Goal: Transaction & Acquisition: Purchase product/service

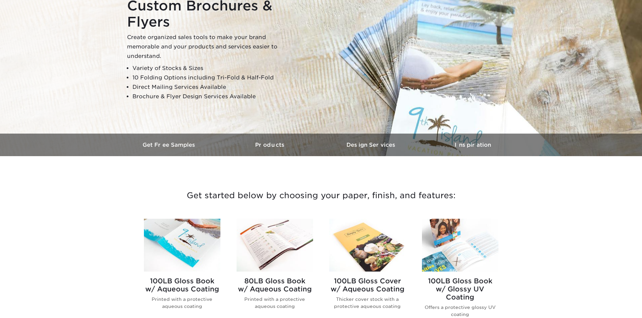
scroll to position [169, 0]
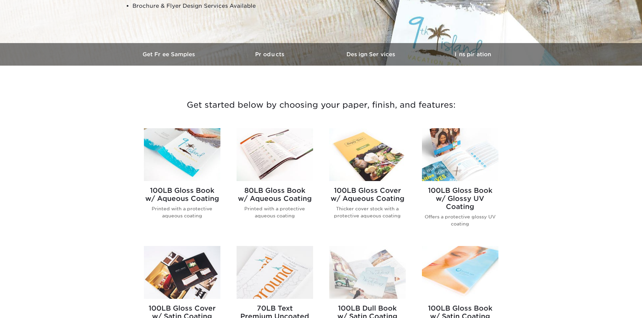
click at [192, 158] on img at bounding box center [182, 154] width 77 height 53
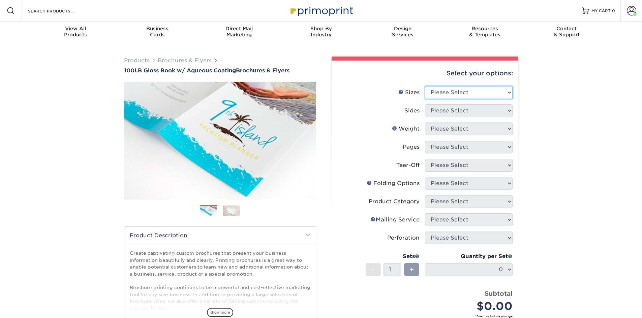
click at [472, 94] on select "Please Select 3.5" x 8.5" 3.5" x 11" 3.67" x 8.5" 4" x 6" 4" x 8.5" 4" x 9" 4" …" at bounding box center [469, 92] width 88 height 13
select select "8.50x11.00"
click at [425, 86] on select "Please Select 3.5" x 8.5" 3.5" x 11" 3.67" x 8.5" 4" x 6" 4" x 8.5" 4" x 9" 4" …" at bounding box center [469, 92] width 88 height 13
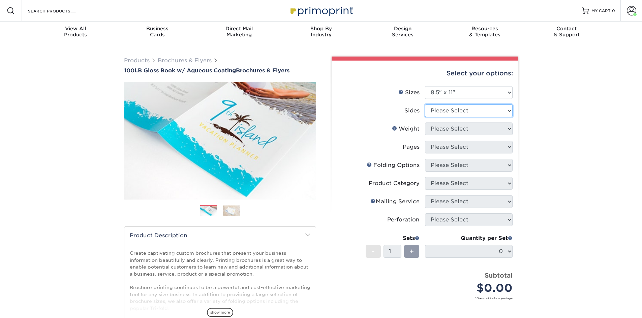
click at [468, 111] on select "Please Select Print Both Sides Print Front Only" at bounding box center [469, 110] width 88 height 13
select select "13abbda7-1d64-4f25-8bb2-c179b224825d"
click at [425, 104] on select "Please Select Print Both Sides Print Front Only" at bounding box center [469, 110] width 88 height 13
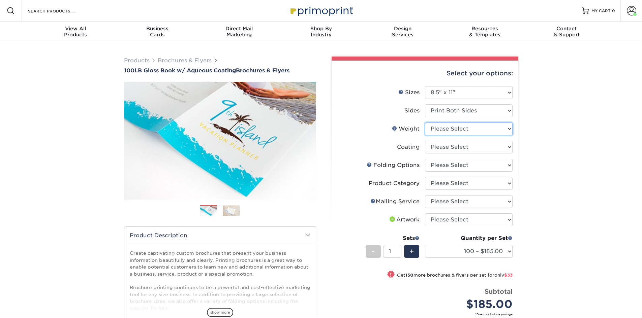
click at [456, 131] on select "Please Select 100LB" at bounding box center [469, 129] width 88 height 13
select select "100LB"
click at [425, 123] on select "Please Select 100LB" at bounding box center [469, 129] width 88 height 13
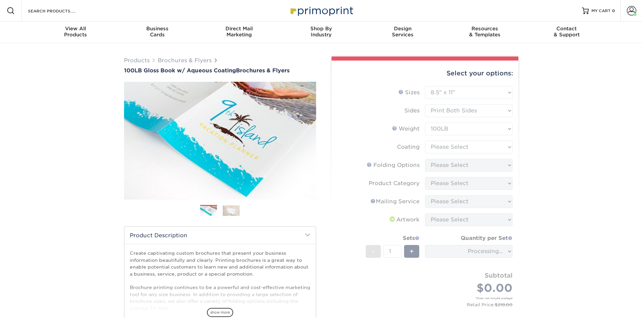
click at [450, 151] on form "Sizes Help Sizes Please Select 3.5" x 8.5" 3.5" x 11" 3.67" x 8.5" 4" x 6" 4" x…" at bounding box center [425, 204] width 176 height 236
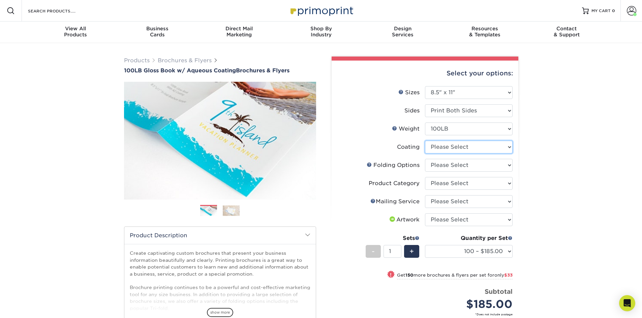
click at [450, 149] on select at bounding box center [469, 147] width 88 height 13
select select "d41dab50-ff65-4f4f-bb17-2afe4d36ae33"
click at [425, 141] on select at bounding box center [469, 147] width 88 height 13
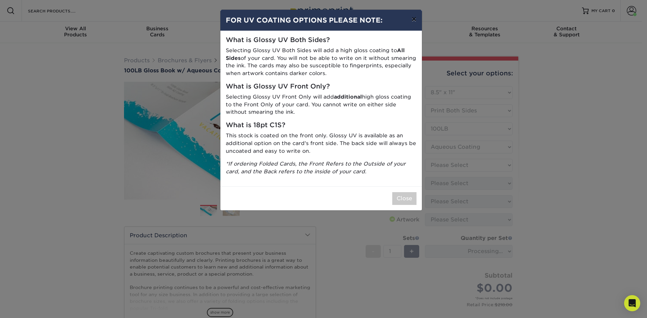
click at [416, 25] on button "×" at bounding box center [414, 19] width 16 height 19
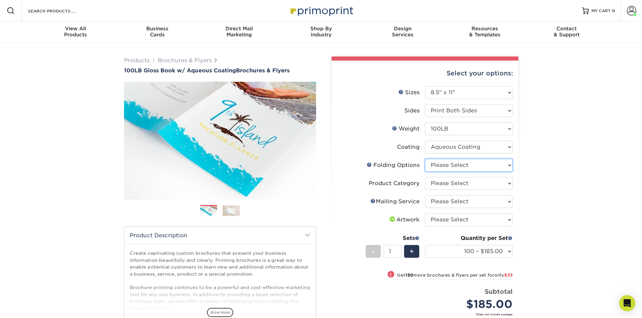
click at [454, 167] on select "Please Select FLAT - No Folding Accordion Fold Half-Fold (Vertical) Half-Fold (…" at bounding box center [469, 165] width 88 height 13
select select "6bd2fd9e-193e-4811-88f7-94c08206d735"
click at [425, 159] on select "Please Select FLAT - No Folding Accordion Fold Half-Fold (Vertical) Half-Fold (…" at bounding box center [469, 165] width 88 height 13
click at [460, 184] on select "Please Select Flyers and Brochures" at bounding box center [469, 183] width 88 height 13
select select "1a668080-6b7c-4174-b399-2c3833b27ef4"
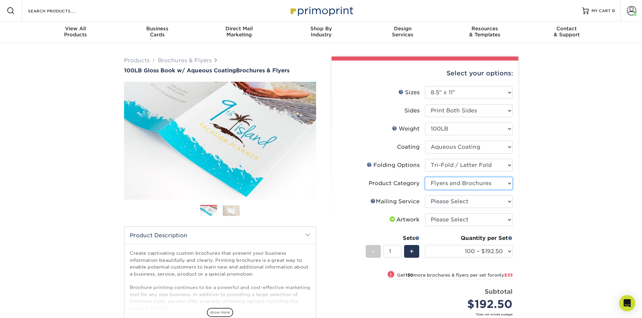
click at [425, 177] on select "Please Select Flyers and Brochures" at bounding box center [469, 183] width 88 height 13
click at [458, 205] on select "Please Select No Direct Mailing Service No, I will mail/stamp/imprint Direct Ma…" at bounding box center [469, 201] width 88 height 13
select select "3e5e9bdd-d78a-4c28-a41d-fe1407925ca6"
click at [425, 195] on select "Please Select No Direct Mailing Service No, I will mail/stamp/imprint Direct Ma…" at bounding box center [469, 201] width 88 height 13
click at [529, 205] on div "Products Brochures & Flyers 100LB Gloss Book w/ Aqueous Coating Brochures & Fly…" at bounding box center [321, 234] width 642 height 382
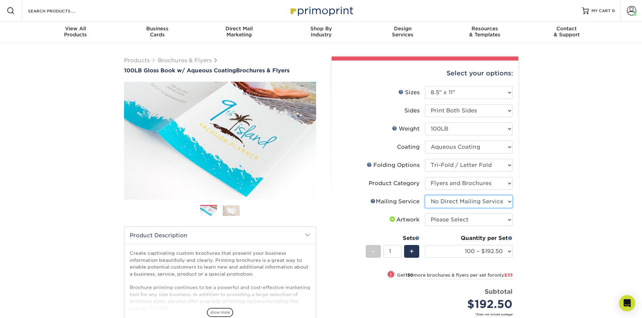
click at [486, 203] on select "Please Select No Direct Mailing Service No, I will mail/stamp/imprint Direct Ma…" at bounding box center [469, 201] width 88 height 13
click at [544, 202] on div "Products Brochures & Flyers 100LB Gloss Book w/ Aqueous Coating Brochures & Fly…" at bounding box center [321, 234] width 642 height 382
click at [497, 224] on select "Please Select I will upload files I need a design - $175" at bounding box center [469, 220] width 88 height 13
select select "upload"
click at [425, 214] on select "Please Select I will upload files I need a design - $175" at bounding box center [469, 220] width 88 height 13
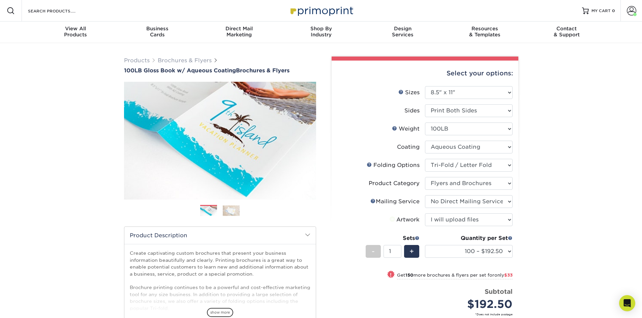
click at [562, 216] on div "Products Brochures & Flyers 100LB Gloss Book w/ Aqueous Coating Brochures & Fly…" at bounding box center [321, 234] width 642 height 382
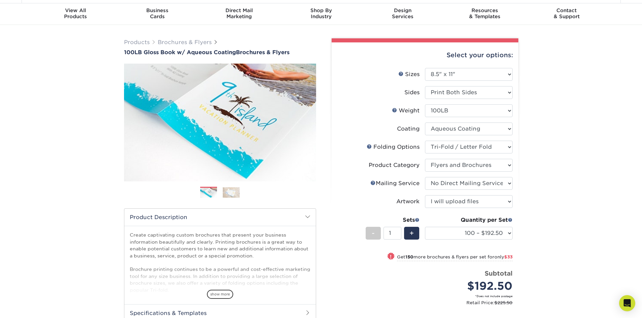
scroll to position [34, 0]
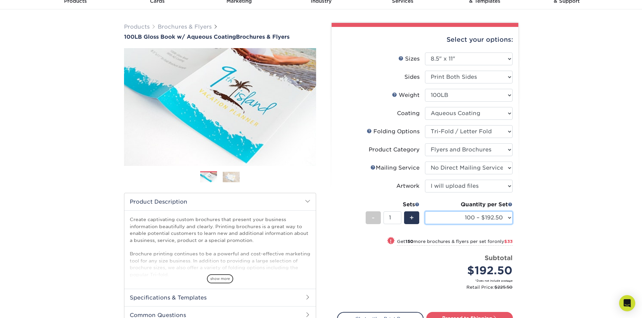
click at [494, 219] on select "100 – $192.50 250 – $225.50 500 – $239.00 1000 – $277.75 2000 – $347.75 2500 – …" at bounding box center [469, 218] width 88 height 13
select select "5000 – $541.75"
click at [425, 212] on select "100 – $192.50 250 – $225.50 500 – $239.00 1000 – $277.75 2000 – $347.75 2500 – …" at bounding box center [469, 218] width 88 height 13
click at [551, 125] on div "Products Brochures & Flyers 100LB Gloss Book w/ Aqueous Coating Brochures & Fly…" at bounding box center [321, 200] width 642 height 382
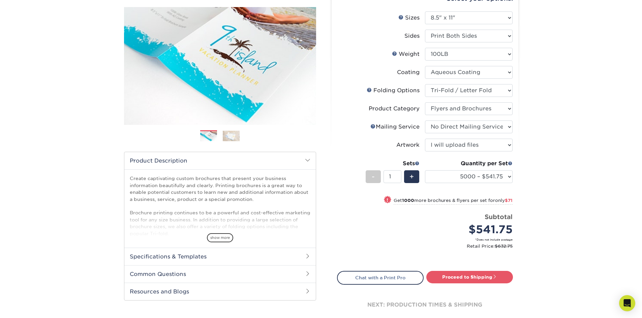
scroll to position [135, 0]
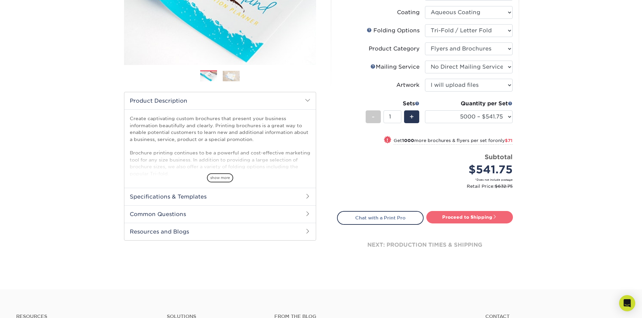
click at [470, 218] on link "Proceed to Shipping" at bounding box center [469, 217] width 87 height 12
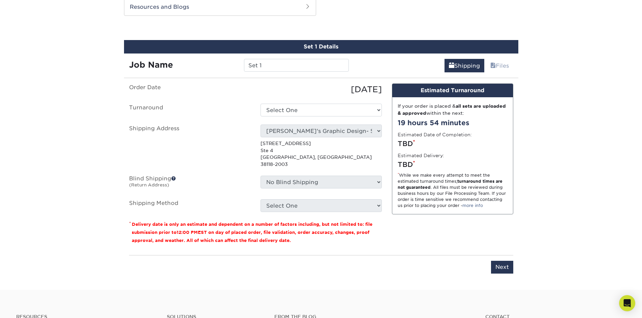
scroll to position [365, 0]
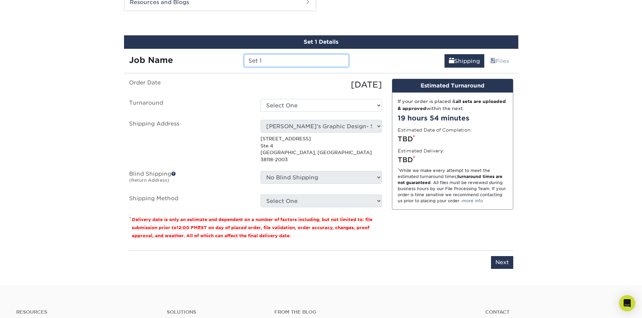
drag, startPoint x: 275, startPoint y: 57, endPoint x: 211, endPoint y: 60, distance: 64.1
click at [211, 59] on div "Job Name Set 1" at bounding box center [239, 60] width 230 height 13
type input "a"
type input "ALL IN ONE SERVICES"
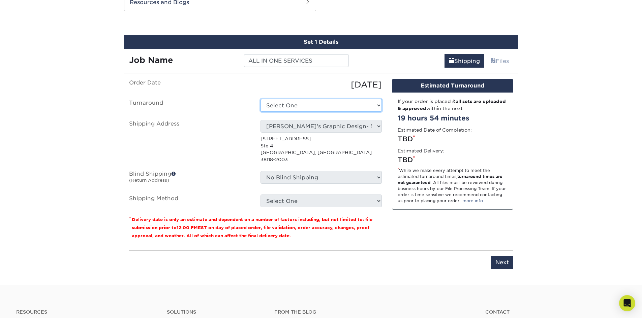
click at [280, 102] on select "Select One 2-4 Business Days 2 Day Next Business Day" at bounding box center [321, 105] width 121 height 13
select select "8f98d932-72f8-479e-b25e-5eaf0450bbae"
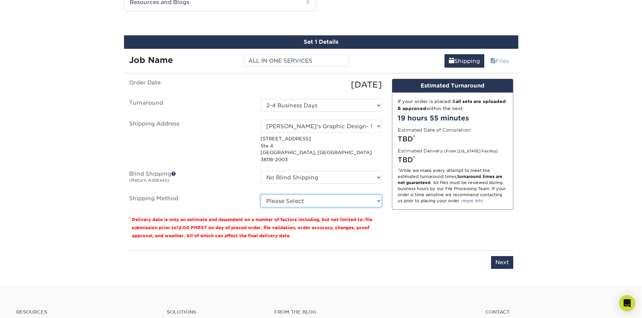
click at [314, 196] on select "Please Select Ground Shipping (+$78.11) 3 Day Shipping Service (+$152.56) 2 Day…" at bounding box center [321, 201] width 121 height 13
select select "03"
click at [261, 195] on select "Please Select Ground Shipping (+$78.11) 3 Day Shipping Service (+$152.56) 2 Day…" at bounding box center [321, 201] width 121 height 13
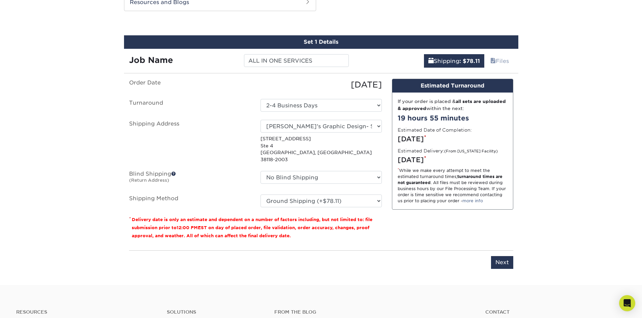
click at [434, 251] on hr at bounding box center [321, 251] width 384 height 0
click at [508, 258] on input "Next" at bounding box center [502, 262] width 22 height 13
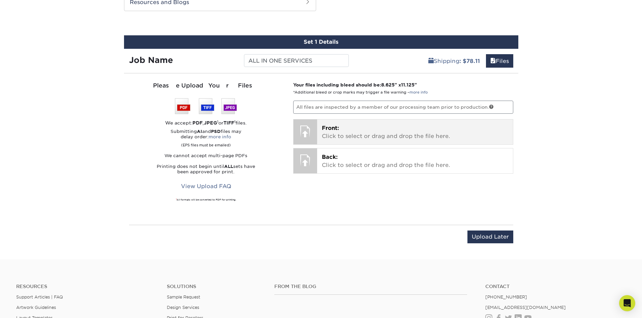
click at [327, 129] on span "Front:" at bounding box center [330, 128] width 17 height 6
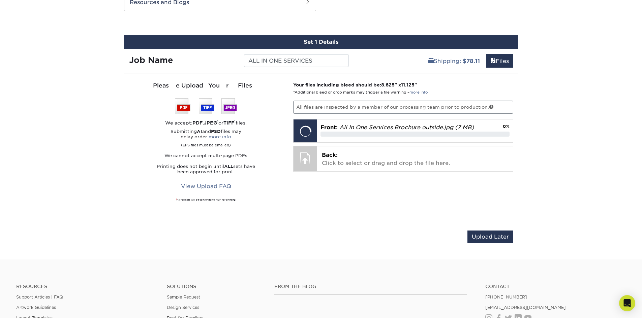
click at [365, 160] on p "Back: Click to select or drag and drop the file here." at bounding box center [415, 159] width 186 height 16
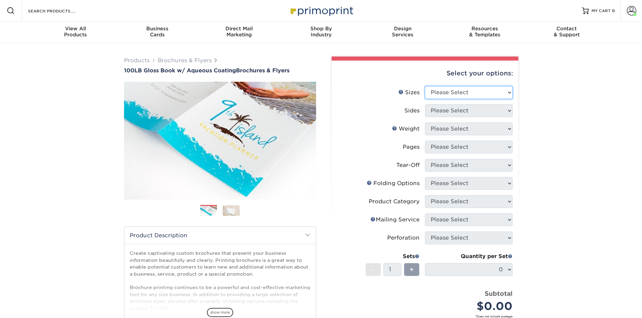
click at [488, 96] on select "Please Select 3.5" x 8.5" 3.5" x 11" 3.67" x 8.5" 4" x 6" 4" x 8.5" 4" x 9" 4" …" at bounding box center [469, 92] width 88 height 13
select select "8.50x11.00"
click at [425, 86] on select "Please Select 3.5" x 8.5" 3.5" x 11" 3.67" x 8.5" 4" x 6" 4" x 8.5" 4" x 9" 4" …" at bounding box center [469, 92] width 88 height 13
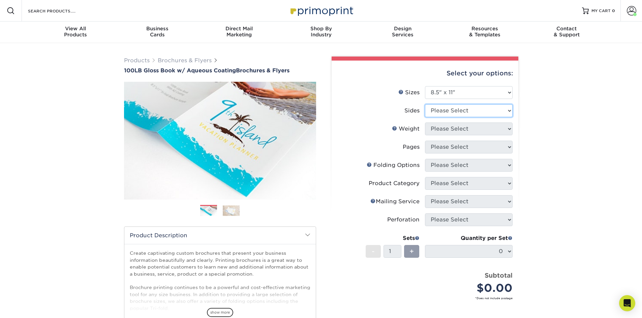
click at [462, 111] on select "Please Select Print Both Sides Print Front Only" at bounding box center [469, 110] width 88 height 13
select select "13abbda7-1d64-4f25-8bb2-c179b224825d"
click at [425, 104] on select "Please Select Print Both Sides Print Front Only" at bounding box center [469, 110] width 88 height 13
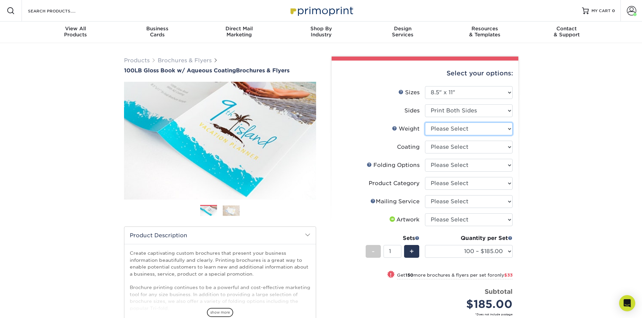
click at [486, 131] on select "Please Select 100LB" at bounding box center [469, 129] width 88 height 13
select select "100LB"
click at [425, 123] on select "Please Select 100LB" at bounding box center [469, 129] width 88 height 13
click at [479, 147] on select at bounding box center [469, 147] width 88 height 13
select select "d41dab50-ff65-4f4f-bb17-2afe4d36ae33"
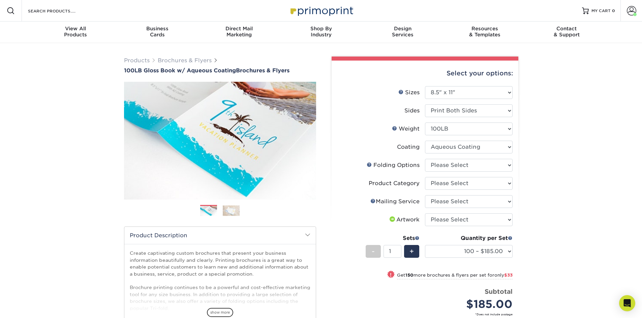
click at [425, 141] on select at bounding box center [469, 147] width 88 height 13
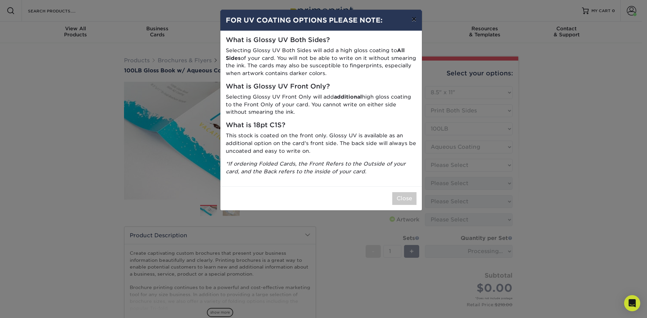
click at [416, 20] on button "×" at bounding box center [414, 19] width 16 height 19
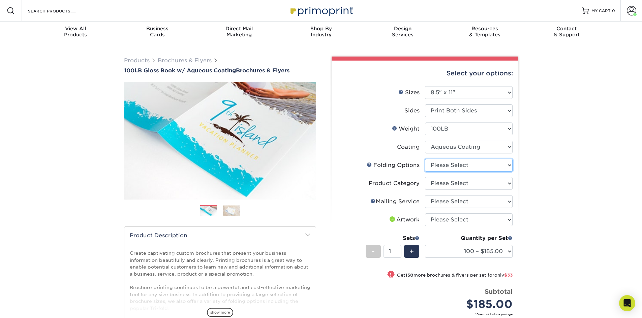
click at [472, 168] on select "Please Select FLAT - No Folding Accordion Fold Half-Fold (Vertical) Half-Fold (…" at bounding box center [469, 165] width 88 height 13
select select "6bd2fd9e-193e-4811-88f7-94c08206d735"
click at [425, 159] on select "Please Select FLAT - No Folding Accordion Fold Half-Fold (Vertical) Half-Fold (…" at bounding box center [469, 165] width 88 height 13
click at [465, 183] on select "Please Select Flyers and Brochures" at bounding box center [469, 183] width 88 height 13
select select "1a668080-6b7c-4174-b399-2c3833b27ef4"
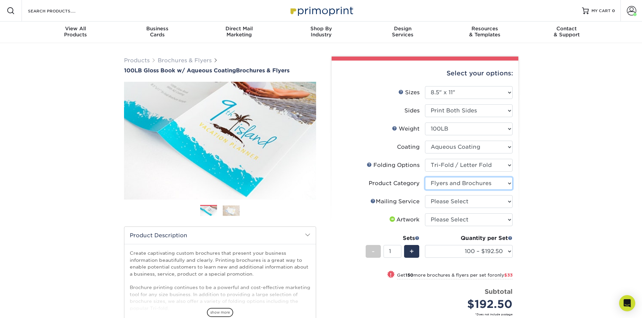
click at [425, 177] on select "Please Select Flyers and Brochures" at bounding box center [469, 183] width 88 height 13
click at [461, 204] on select "Please Select No Direct Mailing Service No, I will mail/stamp/imprint Direct Ma…" at bounding box center [469, 201] width 88 height 13
select select "3e5e9bdd-d78a-4c28-a41d-fe1407925ca6"
click at [425, 195] on select "Please Select No Direct Mailing Service No, I will mail/stamp/imprint Direct Ma…" at bounding box center [469, 201] width 88 height 13
click at [459, 219] on select "Please Select I will upload files I need a design - $175" at bounding box center [469, 220] width 88 height 13
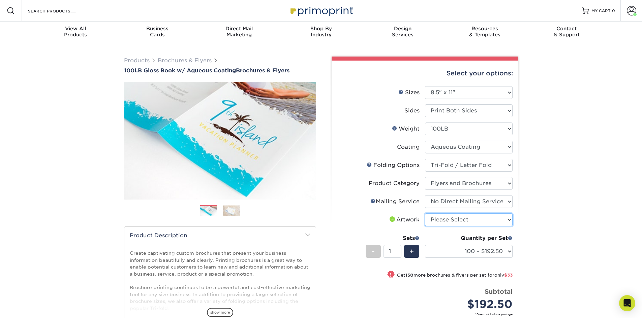
select select "upload"
click at [425, 214] on select "Please Select I will upload files I need a design - $175" at bounding box center [469, 220] width 88 height 13
click at [488, 252] on select "100 – $192.50 250 – $225.50 500 – $239.00 1000 – $277.75 2000 – $347.75 2500 – …" at bounding box center [469, 251] width 88 height 13
select select "5000 – $541.75"
click at [425, 245] on select "100 – $192.50 250 – $225.50 500 – $239.00 1000 – $277.75 2000 – $347.75 2500 – …" at bounding box center [469, 251] width 88 height 13
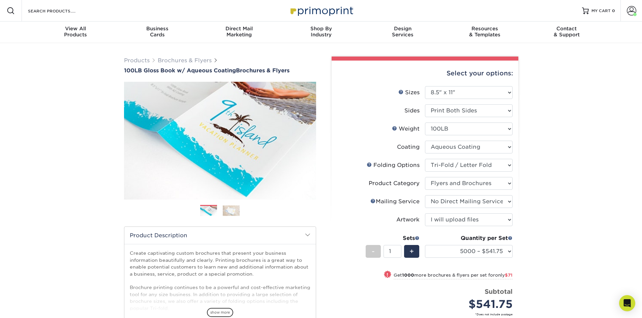
click at [553, 145] on div "Products Brochures & Flyers 100LB Gloss Book w/ Aqueous Coating Brochures & Fly…" at bounding box center [321, 234] width 642 height 382
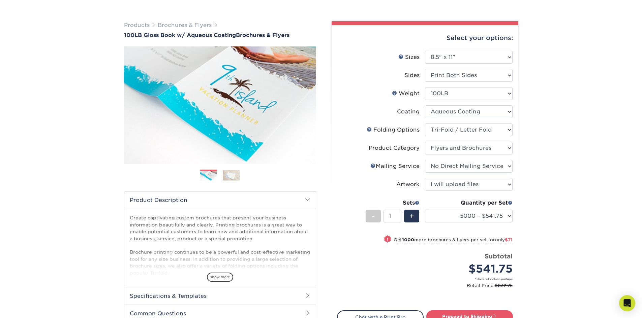
scroll to position [101, 0]
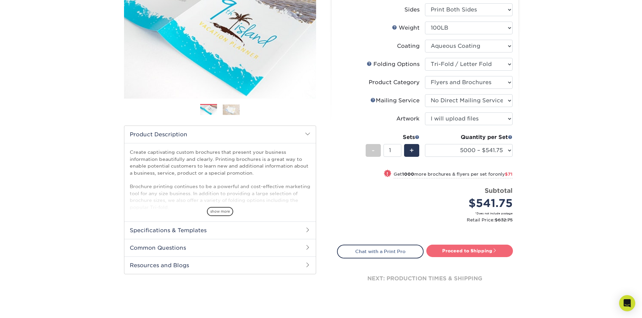
click at [484, 251] on link "Proceed to Shipping" at bounding box center [469, 251] width 87 height 12
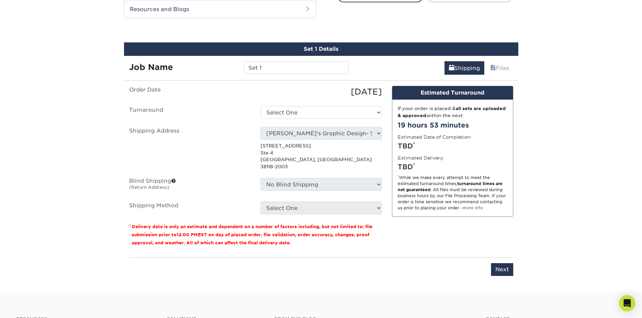
scroll to position [365, 0]
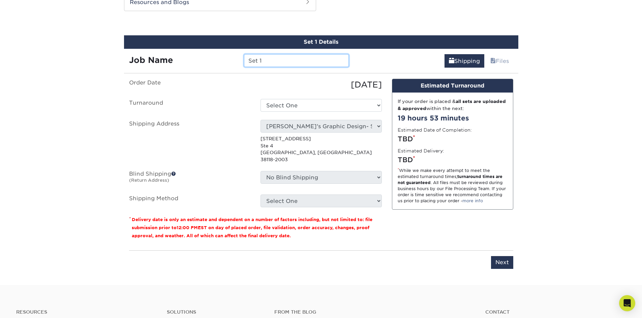
drag, startPoint x: 271, startPoint y: 58, endPoint x: 186, endPoint y: 57, distance: 84.9
click at [186, 57] on div "Job Name Set 1" at bounding box center [239, 60] width 230 height 13
type input "ALL IN ONE SERVICES"
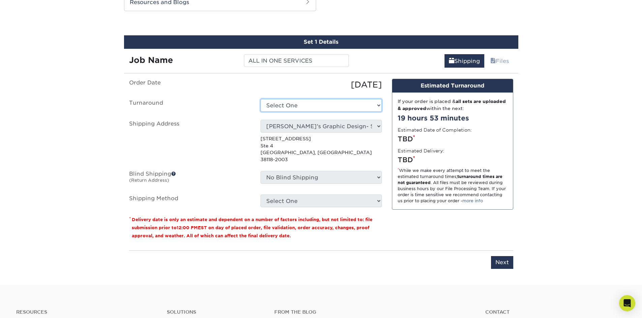
click at [282, 106] on select "Select One 2-4 Business Days 2 Day Next Business Day" at bounding box center [321, 105] width 121 height 13
select select "8f98d932-72f8-479e-b25e-5eaf0450bbae"
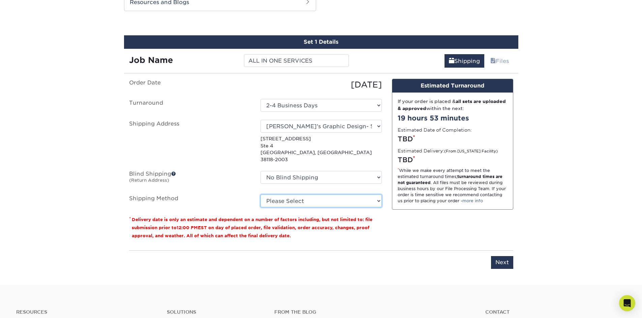
click at [337, 195] on select "Please Select Ground Shipping (+$78.11) 3 Day Shipping Service (+$152.56) 2 Day…" at bounding box center [321, 201] width 121 height 13
select select "03"
click at [261, 195] on select "Please Select Ground Shipping (+$78.11) 3 Day Shipping Service (+$152.56) 2 Day…" at bounding box center [321, 201] width 121 height 13
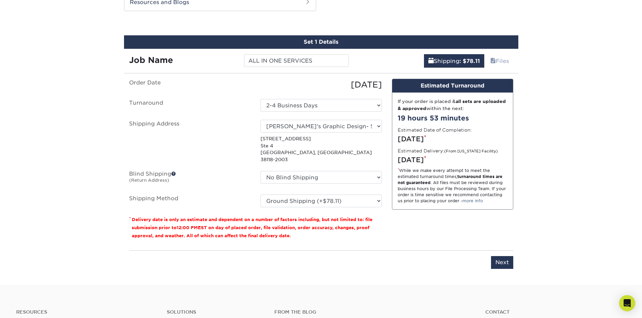
click at [405, 240] on div "You've choosen mailing services! If you have a csv address list please upload i…" at bounding box center [321, 178] width 384 height 199
click at [497, 260] on input "Next" at bounding box center [502, 262] width 22 height 13
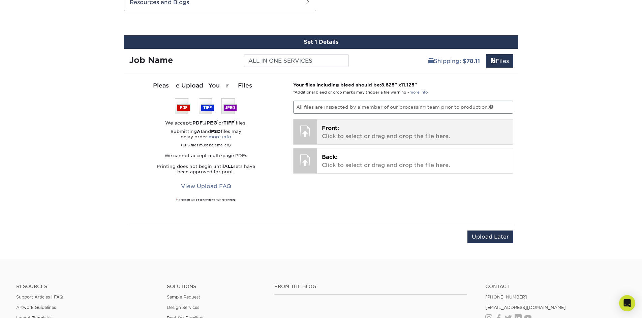
click at [393, 128] on p "Front: Click to select or drag and drop the file here." at bounding box center [415, 132] width 186 height 16
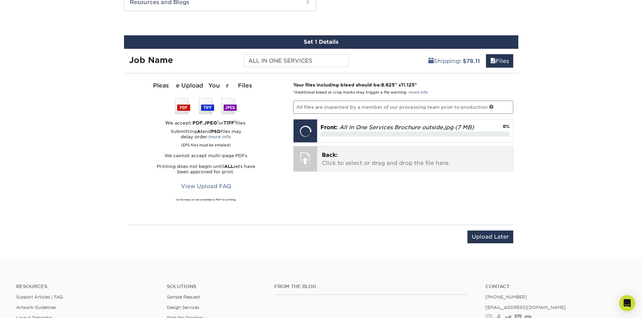
click at [375, 160] on p "Back: Click to select or drag and drop the file here." at bounding box center [415, 159] width 186 height 16
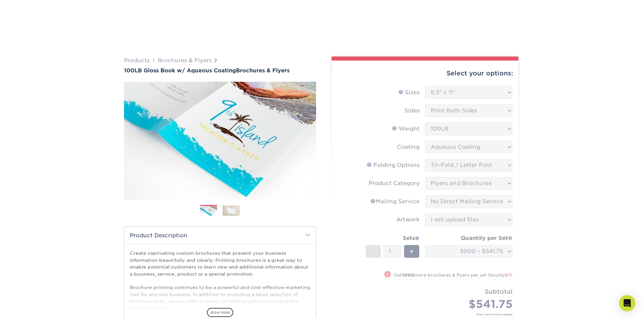
select select "8.50x11.00"
select select "6bd2fd9e-193e-4811-88f7-94c08206d735"
select select "1a668080-6b7c-4174-b399-2c3833b27ef4"
select select "3e5e9bdd-d78a-4c28-a41d-fe1407925ca6"
select select "upload"
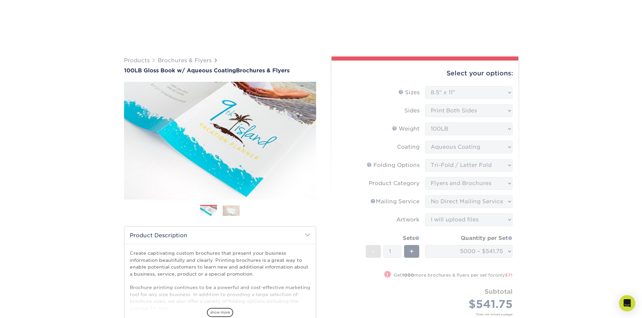
select select "5000 – $541.75"
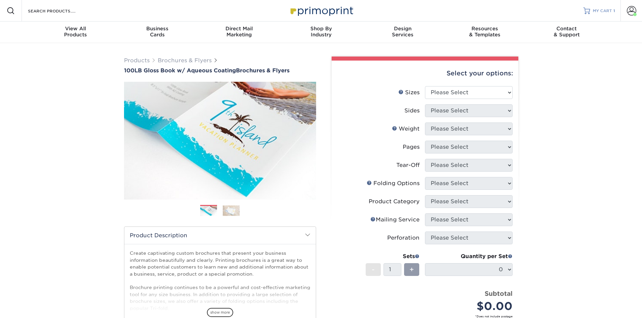
click at [603, 11] on span "MY CART" at bounding box center [602, 11] width 19 height 6
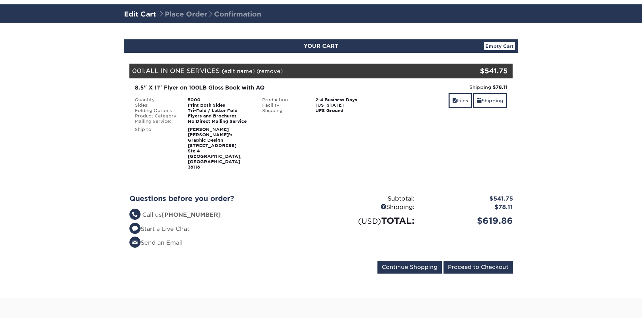
scroll to position [34, 0]
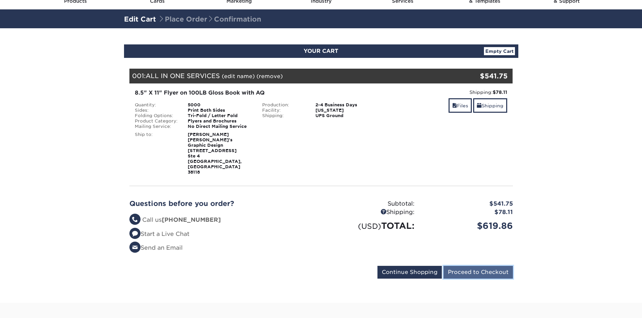
click at [485, 266] on input "Proceed to Checkout" at bounding box center [478, 272] width 69 height 13
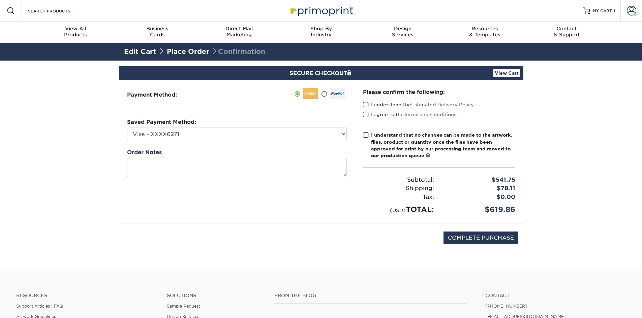
click at [366, 104] on span at bounding box center [366, 105] width 6 height 6
click at [0, 0] on input "I understand the Estimated Delivery Policy" at bounding box center [0, 0] width 0 height 0
click at [366, 115] on span at bounding box center [366, 115] width 6 height 6
click at [0, 0] on input "I agree to the Terms and Conditions" at bounding box center [0, 0] width 0 height 0
drag, startPoint x: 364, startPoint y: 136, endPoint x: 428, endPoint y: 138, distance: 63.4
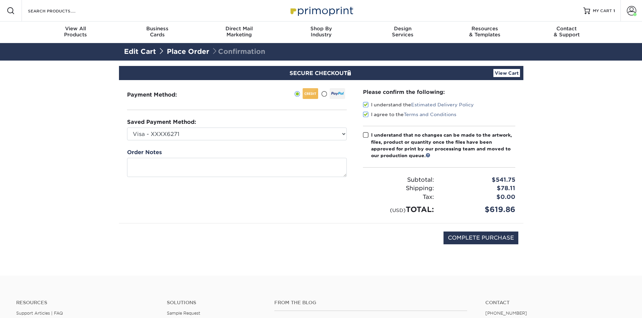
click at [365, 136] on span at bounding box center [366, 135] width 6 height 6
click at [0, 0] on input "I understand that no changes can be made to the artwork, files, product or quan…" at bounding box center [0, 0] width 0 height 0
click at [561, 123] on section "SECURE CHECKOUT View Cart Payment Method: Saved Payment Method:" at bounding box center [321, 168] width 642 height 215
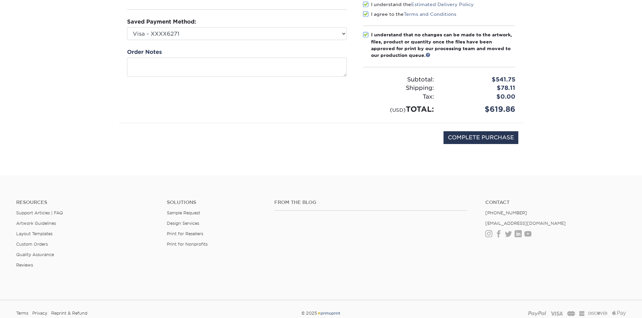
scroll to position [101, 0]
click at [478, 139] on input "COMPLETE PURCHASE" at bounding box center [481, 137] width 75 height 13
type input "PROCESSING, PLEASE WAIT..."
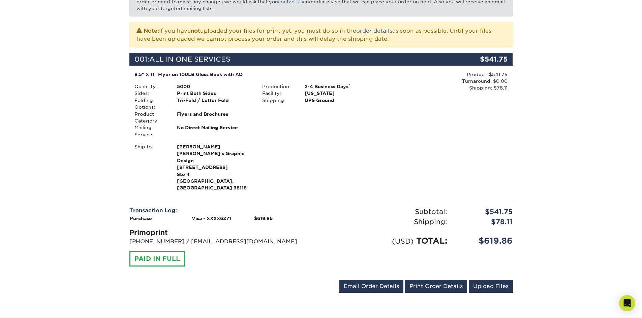
scroll to position [135, 0]
drag, startPoint x: 442, startPoint y: 274, endPoint x: 501, endPoint y: 279, distance: 59.5
click at [442, 280] on link "Print Order Details" at bounding box center [436, 286] width 62 height 13
